Goal: Task Accomplishment & Management: Use online tool/utility

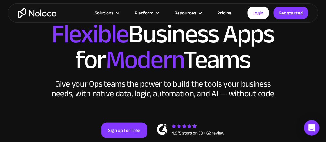
scroll to position [62, 0]
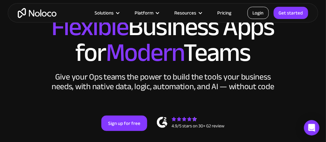
click at [264, 11] on link "Login" at bounding box center [257, 13] width 21 height 12
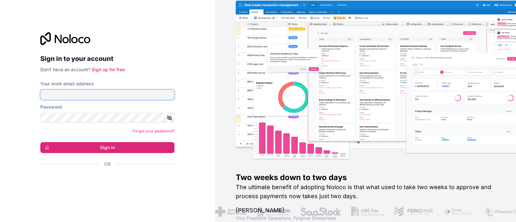
click at [130, 92] on input "Your work email address" at bounding box center [107, 95] width 134 height 10
type input "[PERSON_NAME][EMAIL_ADDRESS][DOMAIN_NAME]"
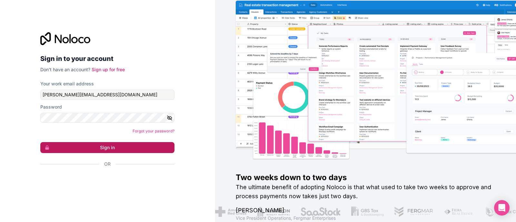
click at [109, 148] on button "Sign in" at bounding box center [107, 147] width 134 height 11
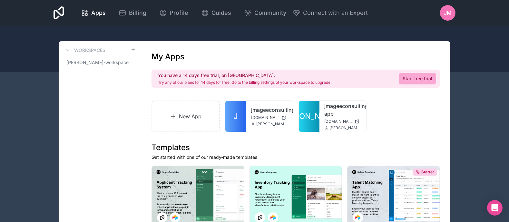
click at [448, 13] on span "JM" at bounding box center [448, 13] width 8 height 8
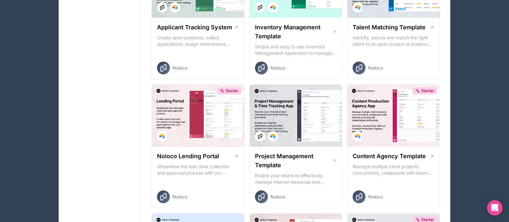
scroll to position [254, 0]
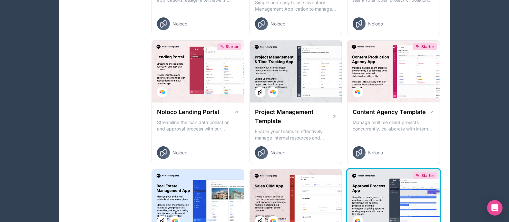
drag, startPoint x: 376, startPoint y: 183, endPoint x: 367, endPoint y: 191, distance: 11.9
click at [367, 191] on div "Starter" at bounding box center [394, 201] width 92 height 62
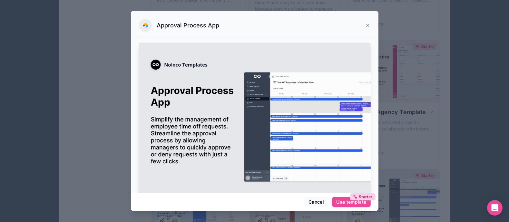
click at [367, 25] on icon at bounding box center [367, 25] width 5 height 5
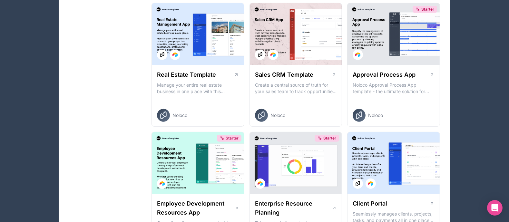
scroll to position [452, 0]
